Goal: Use online tool/utility: Utilize a website feature to perform a specific function

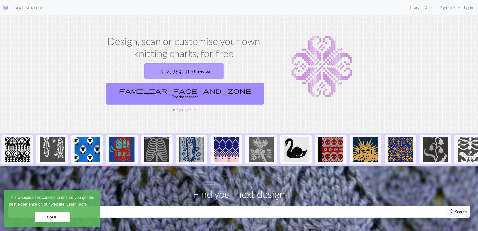
click at [145, 67] on link "brush Try the editor" at bounding box center [183, 71] width 79 height 16
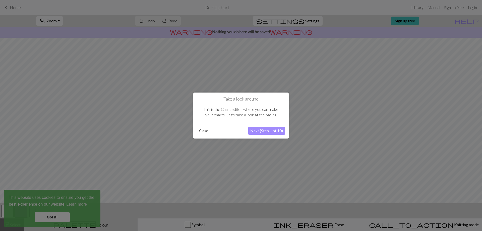
click at [271, 130] on button "Next (Step 1 of 10)" at bounding box center [266, 131] width 37 height 8
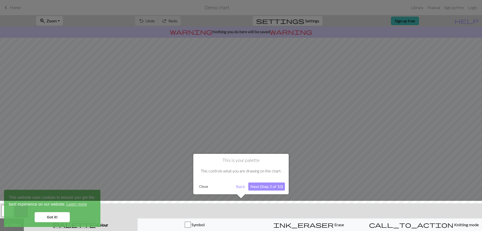
click at [261, 191] on div "This is your palette This controls what you are drawing on the chart. Close Bac…" at bounding box center [240, 174] width 95 height 40
click at [260, 188] on button "Next (Step 2 of 10)" at bounding box center [266, 186] width 37 height 8
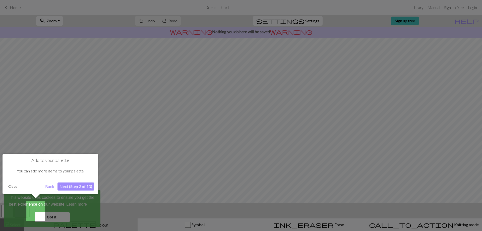
click at [79, 188] on button "Next (Step 3 of 10)" at bounding box center [75, 186] width 37 height 8
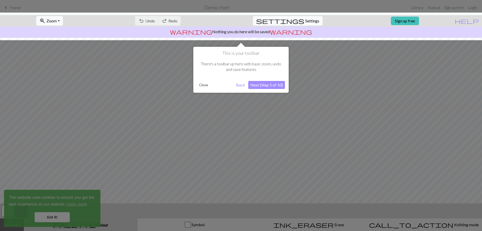
click at [206, 79] on div "This is your toolbar There's a toolbar up here with basic zoom, undo and save f…" at bounding box center [240, 70] width 95 height 46
click at [204, 84] on button "Close" at bounding box center [203, 85] width 13 height 8
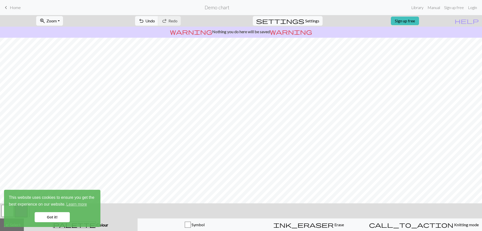
click at [14, 7] on span "Home" at bounding box center [15, 7] width 11 height 5
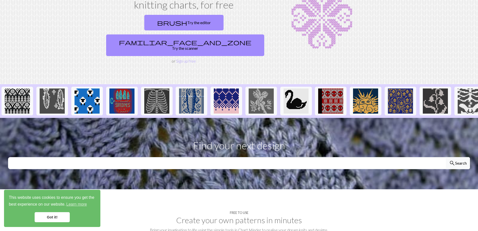
scroll to position [50, 0]
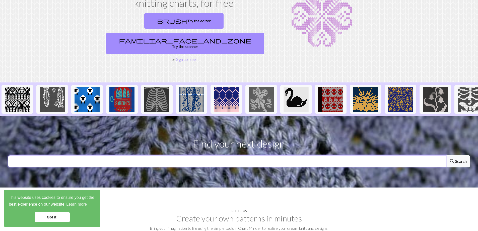
click at [196, 155] on input "text" at bounding box center [227, 161] width 438 height 12
type input "B"
click at [446, 155] on button "search Search" at bounding box center [458, 161] width 24 height 12
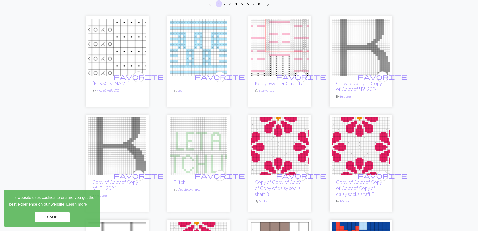
scroll to position [50, 0]
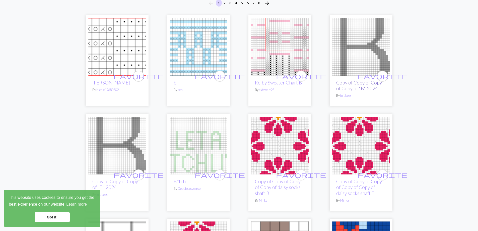
click at [353, 87] on link "Copy of Copy of Copy of Copy of "B" 2024" at bounding box center [359, 86] width 46 height 12
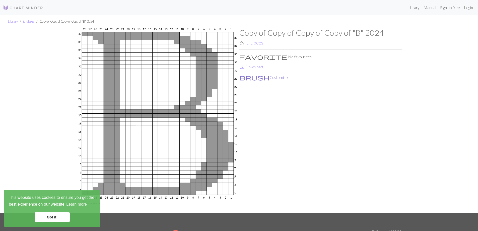
click at [261, 76] on button "brush Customise" at bounding box center [263, 77] width 49 height 7
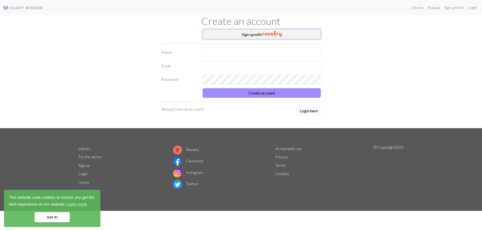
click at [227, 31] on button "Sign up with" at bounding box center [262, 34] width 118 height 10
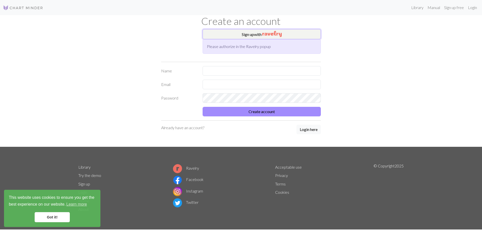
click at [246, 32] on button "Sign up with" at bounding box center [262, 34] width 118 height 10
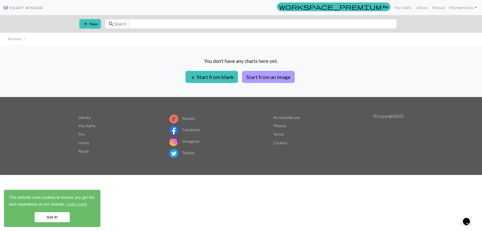
click at [273, 76] on button "Start from an image" at bounding box center [268, 77] width 53 height 12
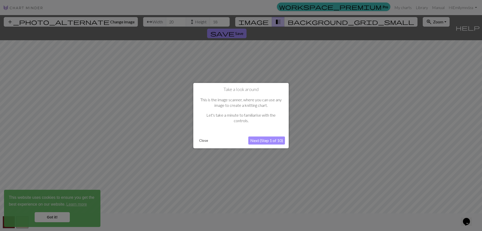
click at [270, 141] on button "Next (Step 1 of 10)" at bounding box center [266, 140] width 37 height 8
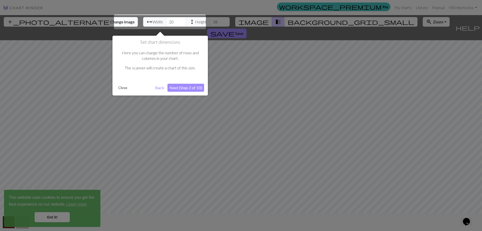
click at [150, 21] on div at bounding box center [160, 22] width 92 height 15
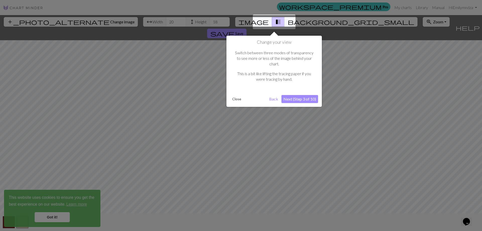
click at [149, 23] on div at bounding box center [241, 115] width 482 height 231
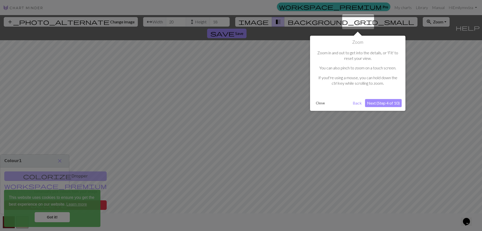
click at [355, 104] on button "Back" at bounding box center [357, 103] width 13 height 8
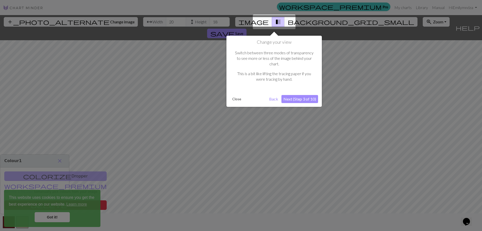
click at [299, 95] on button "Next (Step 3 of 10)" at bounding box center [299, 99] width 37 height 8
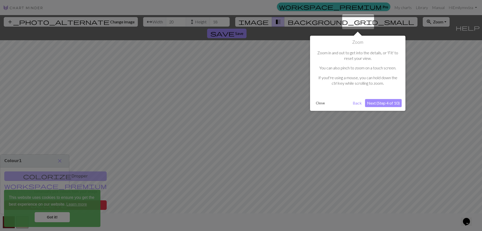
click at [384, 103] on button "Next (Step 4 of 10)" at bounding box center [383, 103] width 37 height 8
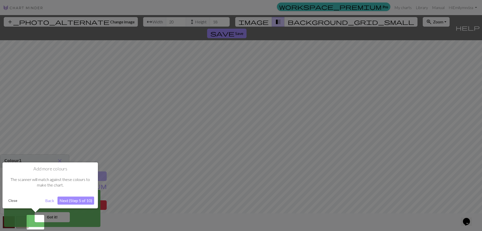
click at [86, 200] on button "Next (Step 5 of 10)" at bounding box center [75, 200] width 37 height 8
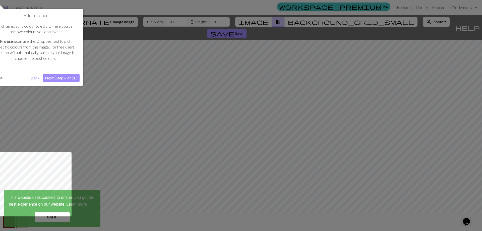
click at [70, 76] on button "Next (Step 6 of 10)" at bounding box center [61, 78] width 37 height 8
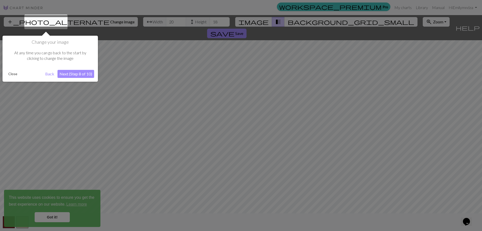
click at [66, 74] on button "Next (Step 8 of 10)" at bounding box center [75, 74] width 37 height 8
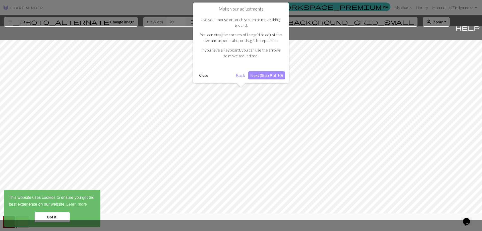
click at [269, 77] on button "Next (Step 9 of 10)" at bounding box center [266, 75] width 37 height 8
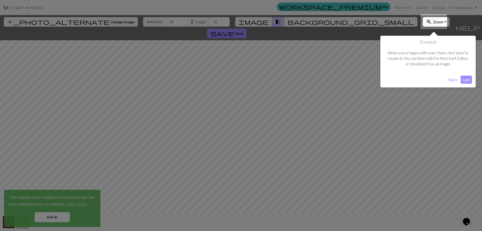
click at [465, 79] on button "Last" at bounding box center [466, 80] width 11 height 8
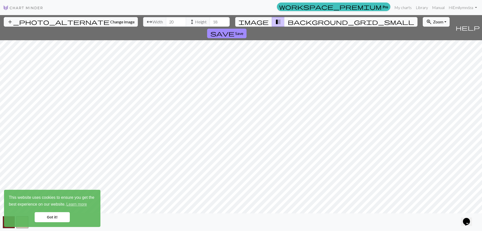
click at [288, 24] on span "background_grid_small" at bounding box center [351, 21] width 127 height 7
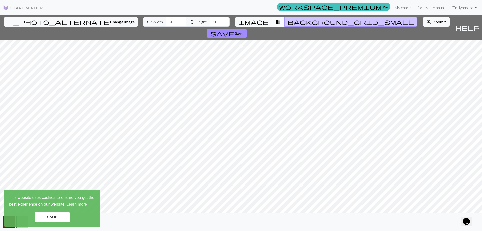
click at [275, 25] on span "transition_fade" at bounding box center [278, 21] width 6 height 7
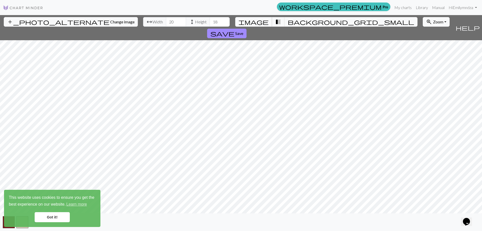
click at [261, 22] on span "image" at bounding box center [254, 21] width 30 height 7
click at [166, 19] on input "20" at bounding box center [176, 22] width 20 height 10
drag, startPoint x: 149, startPoint y: 22, endPoint x: 142, endPoint y: 22, distance: 7.0
click at [166, 22] on input "20" at bounding box center [176, 22] width 20 height 10
type input "111"
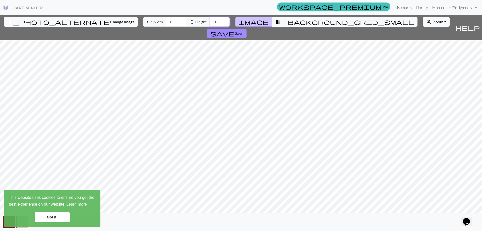
drag, startPoint x: 193, startPoint y: 23, endPoint x: 186, endPoint y: 24, distance: 6.3
click at [210, 24] on input "18" at bounding box center [220, 22] width 20 height 10
type input "71"
click at [110, 20] on span "Change image" at bounding box center [122, 21] width 24 height 5
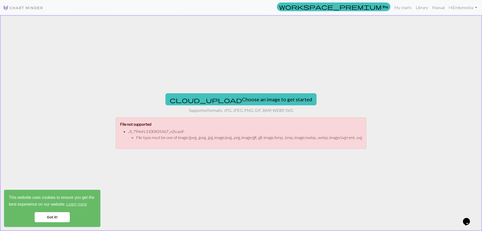
click at [317, 183] on div "cloud_upload Choose an image to get started Supported formats: JPG, JPEG, PNG, …" at bounding box center [241, 123] width 482 height 216
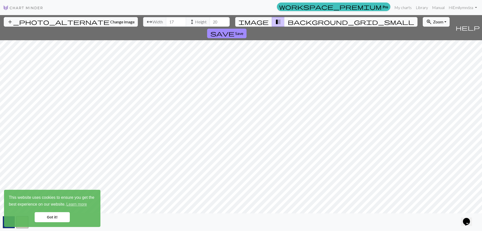
click at [288, 21] on span "background_grid_small" at bounding box center [351, 21] width 127 height 7
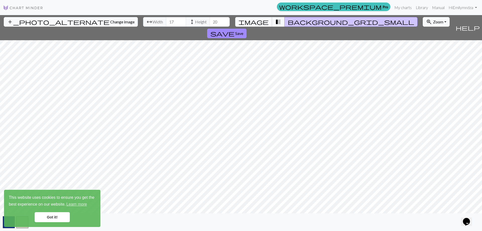
click at [261, 24] on span "image" at bounding box center [254, 21] width 30 height 7
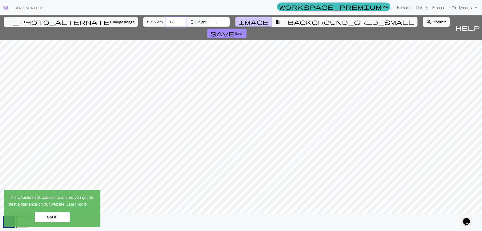
drag, startPoint x: 149, startPoint y: 23, endPoint x: 145, endPoint y: 23, distance: 4.0
click at [166, 23] on input "17" at bounding box center [176, 22] width 20 height 10
type input "118"
drag, startPoint x: 192, startPoint y: 22, endPoint x: 168, endPoint y: 26, distance: 25.0
click at [168, 26] on div "arrow_range Width 118 height Height 20" at bounding box center [186, 22] width 87 height 10
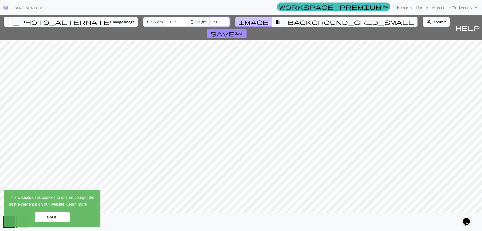
type input "71"
click at [55, 214] on link "Got it!" at bounding box center [52, 217] width 35 height 10
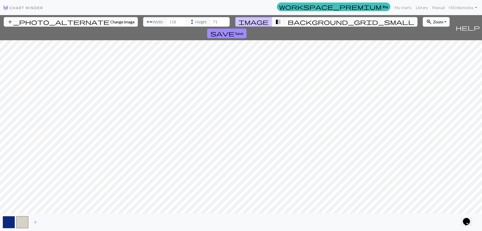
click at [433, 22] on span "Zoom" at bounding box center [438, 21] width 10 height 5
click at [423, 70] on button "100%" at bounding box center [443, 69] width 40 height 8
click at [234, 30] on span "save" at bounding box center [222, 33] width 24 height 7
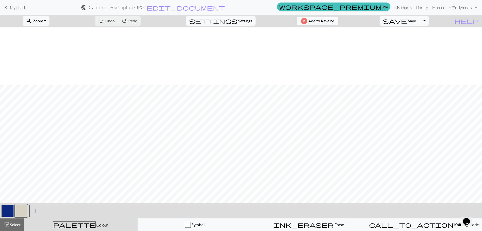
scroll to position [512, 0]
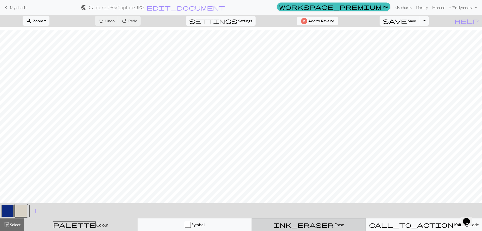
click at [334, 224] on span "Erase" at bounding box center [339, 224] width 10 height 5
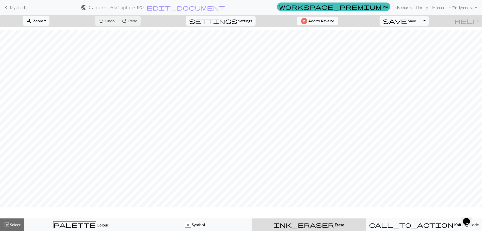
scroll to position [497, 0]
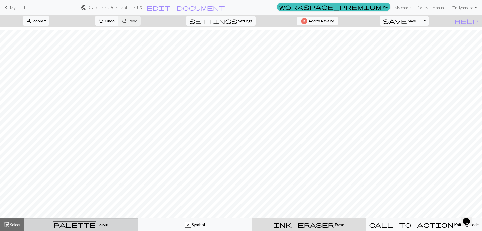
click at [111, 224] on div "palette Colour Colour" at bounding box center [81, 224] width 108 height 7
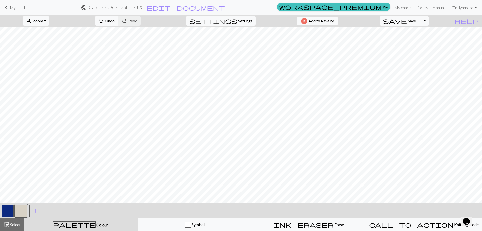
click at [23, 210] on button "button" at bounding box center [21, 211] width 12 height 12
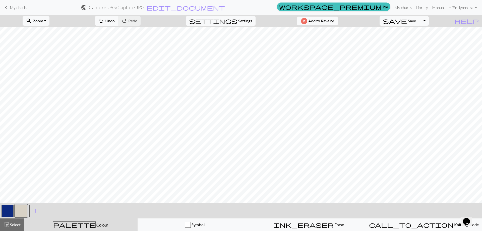
click at [96, 225] on span "Colour" at bounding box center [102, 224] width 13 height 5
click at [22, 208] on button "button" at bounding box center [21, 211] width 12 height 12
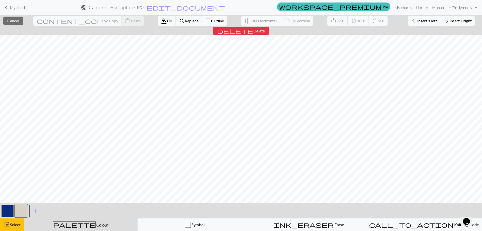
click at [23, 212] on button "button" at bounding box center [21, 211] width 12 height 12
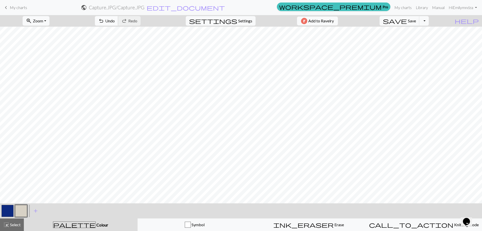
click at [131, 25] on div "undo Undo Undo redo Redo Redo" at bounding box center [117, 21] width 53 height 12
click at [115, 23] on span "Undo" at bounding box center [110, 20] width 10 height 5
click at [115, 22] on span "Undo" at bounding box center [110, 20] width 10 height 5
click at [115, 20] on span "Undo" at bounding box center [110, 20] width 10 height 5
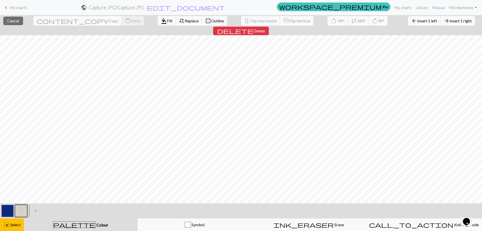
scroll to position [497, 38]
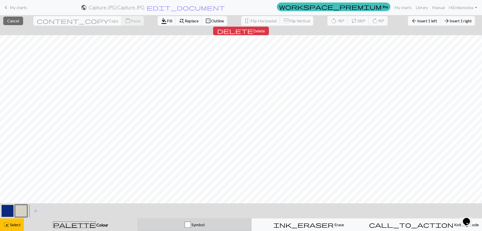
click at [187, 226] on div "button" at bounding box center [188, 224] width 6 height 6
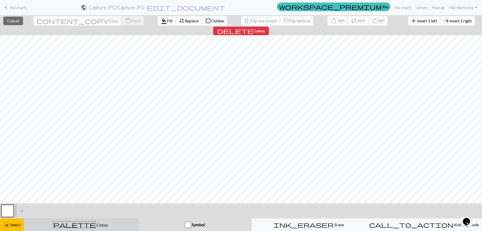
click at [96, 224] on span "Colour" at bounding box center [102, 224] width 13 height 5
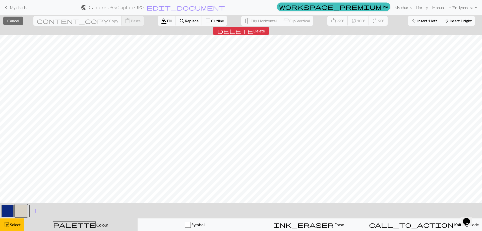
click at [24, 209] on button "button" at bounding box center [21, 211] width 12 height 12
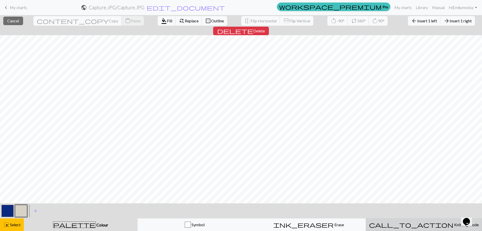
click at [414, 227] on span "call_to_action" at bounding box center [411, 224] width 84 height 7
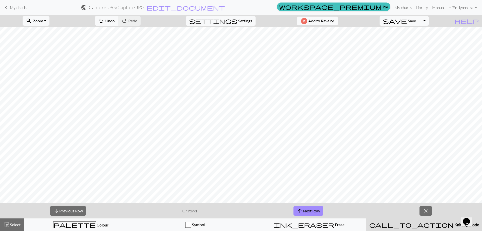
click at [190, 210] on p "On row 1" at bounding box center [189, 211] width 15 height 6
click at [190, 212] on p "On row 1" at bounding box center [189, 211] width 15 height 6
click at [330, 209] on div "arrow_downward Previous Row On row 1 arrow_upward Next Row close" at bounding box center [241, 210] width 482 height 15
click at [316, 213] on button "arrow_upward Next Row" at bounding box center [308, 211] width 30 height 10
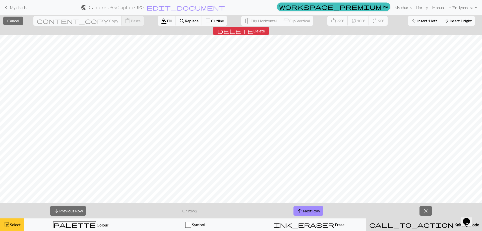
click at [10, 224] on span "Select" at bounding box center [14, 224] width 11 height 5
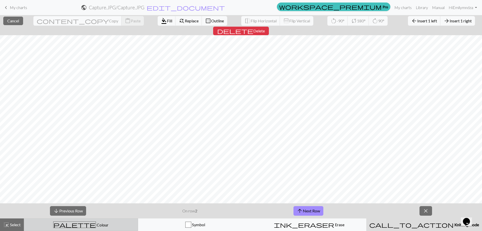
drag, startPoint x: 85, startPoint y: 226, endPoint x: 88, endPoint y: 227, distance: 3.3
click at [96, 226] on span "Colour" at bounding box center [102, 224] width 13 height 5
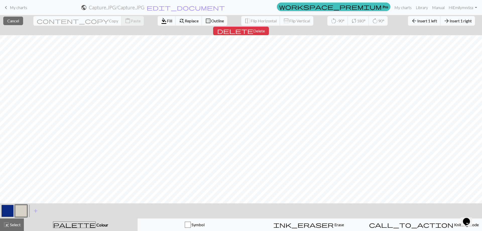
click at [22, 213] on button "button" at bounding box center [21, 211] width 12 height 12
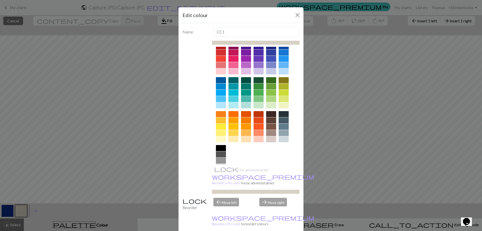
scroll to position [0, 0]
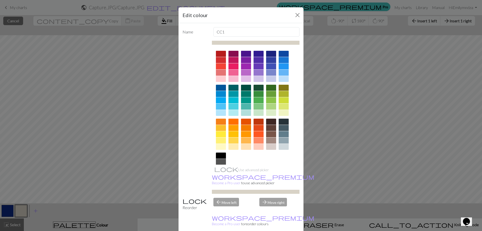
click at [231, 43] on div at bounding box center [256, 43] width 88 height 4
click at [274, 198] on div "arrow_forward Move right" at bounding box center [279, 204] width 46 height 13
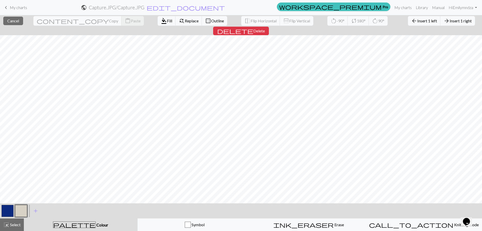
click at [100, 226] on div "palette Colour Colour" at bounding box center [81, 224] width 108 height 7
click at [77, 222] on span "palette" at bounding box center [74, 224] width 42 height 7
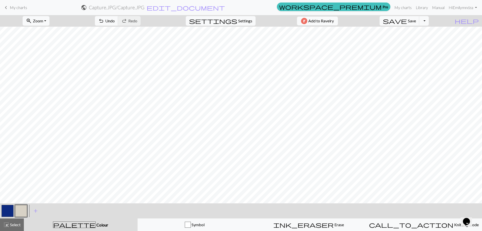
scroll to position [512, 38]
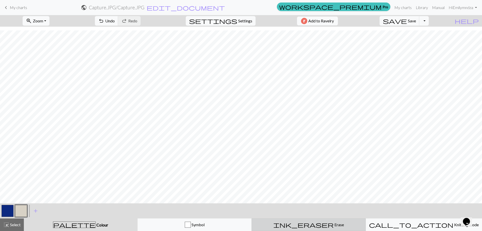
click at [306, 222] on span "ink_eraser" at bounding box center [303, 224] width 60 height 7
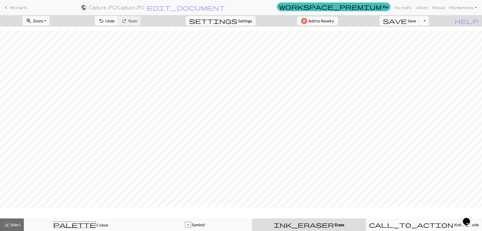
scroll to position [497, 38]
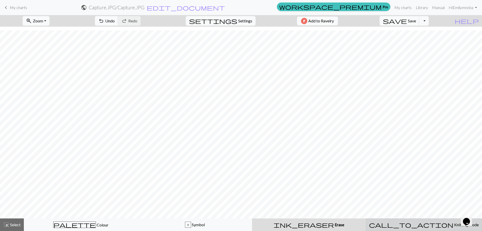
click at [453, 224] on span "Knitting mode" at bounding box center [465, 224] width 25 height 5
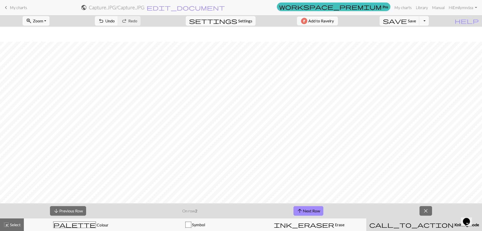
scroll to position [512, 38]
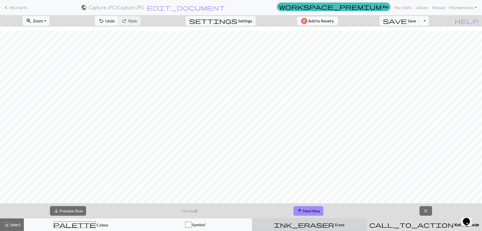
click at [334, 225] on span "Erase" at bounding box center [339, 224] width 10 height 5
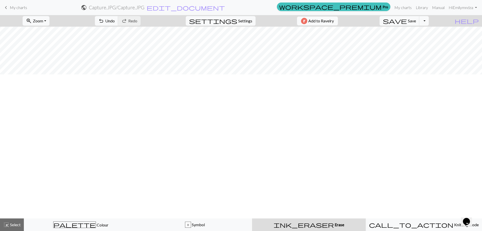
scroll to position [0, 38]
